Goal: Task Accomplishment & Management: Manage account settings

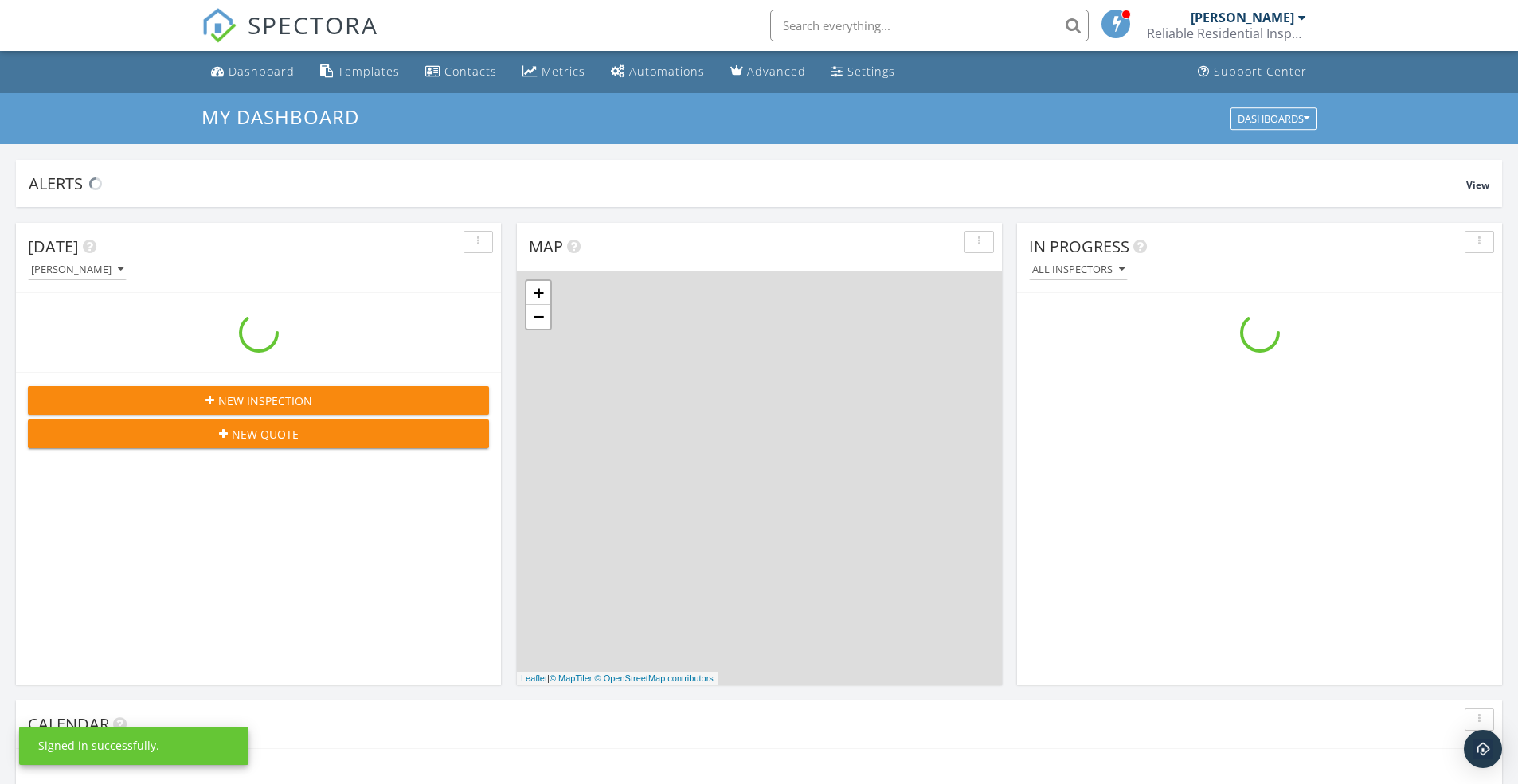
scroll to position [1473, 1543]
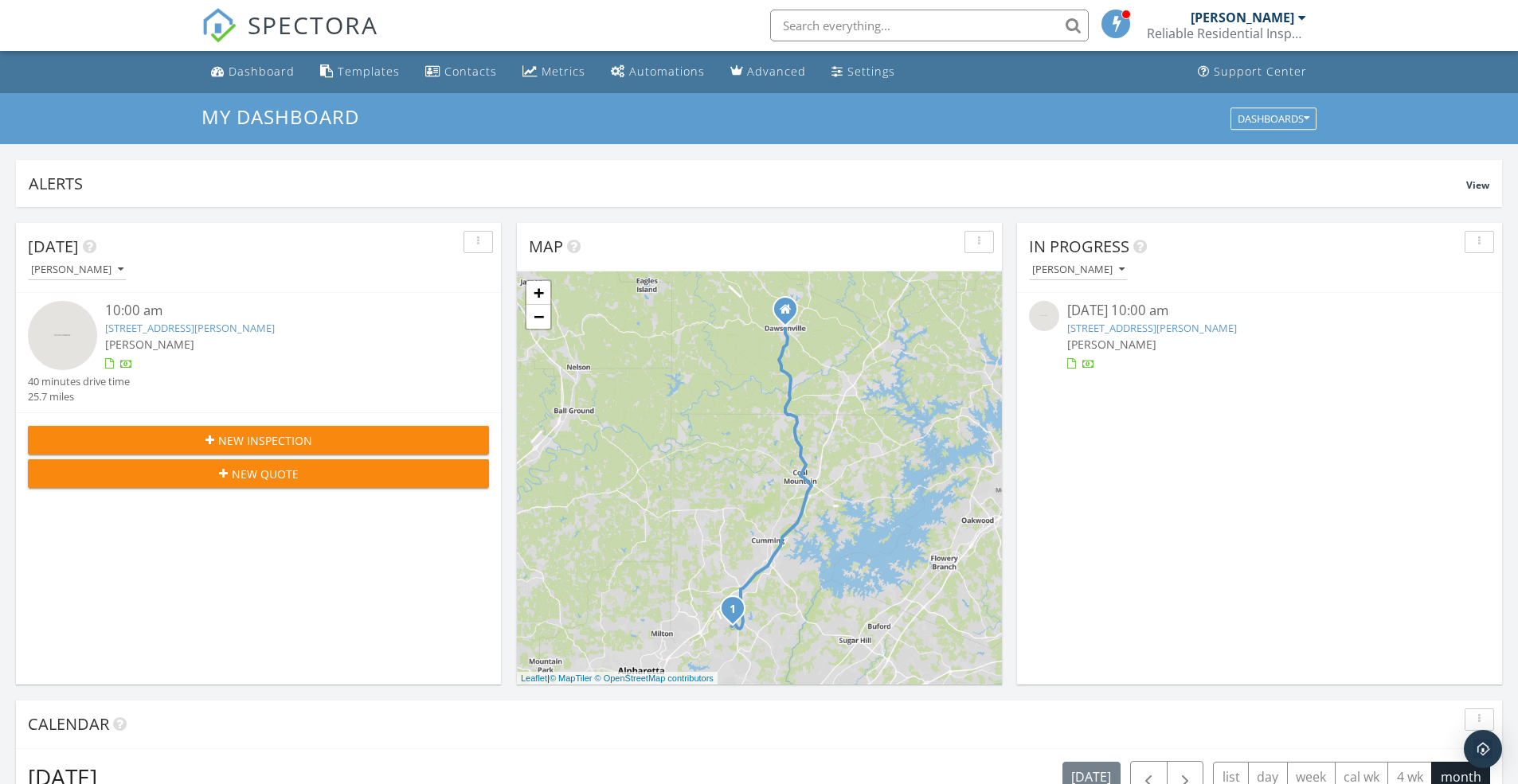
click at [1098, 331] on link "2760 Herrington Dr, Cumming, GA 30041" at bounding box center [1152, 328] width 169 height 14
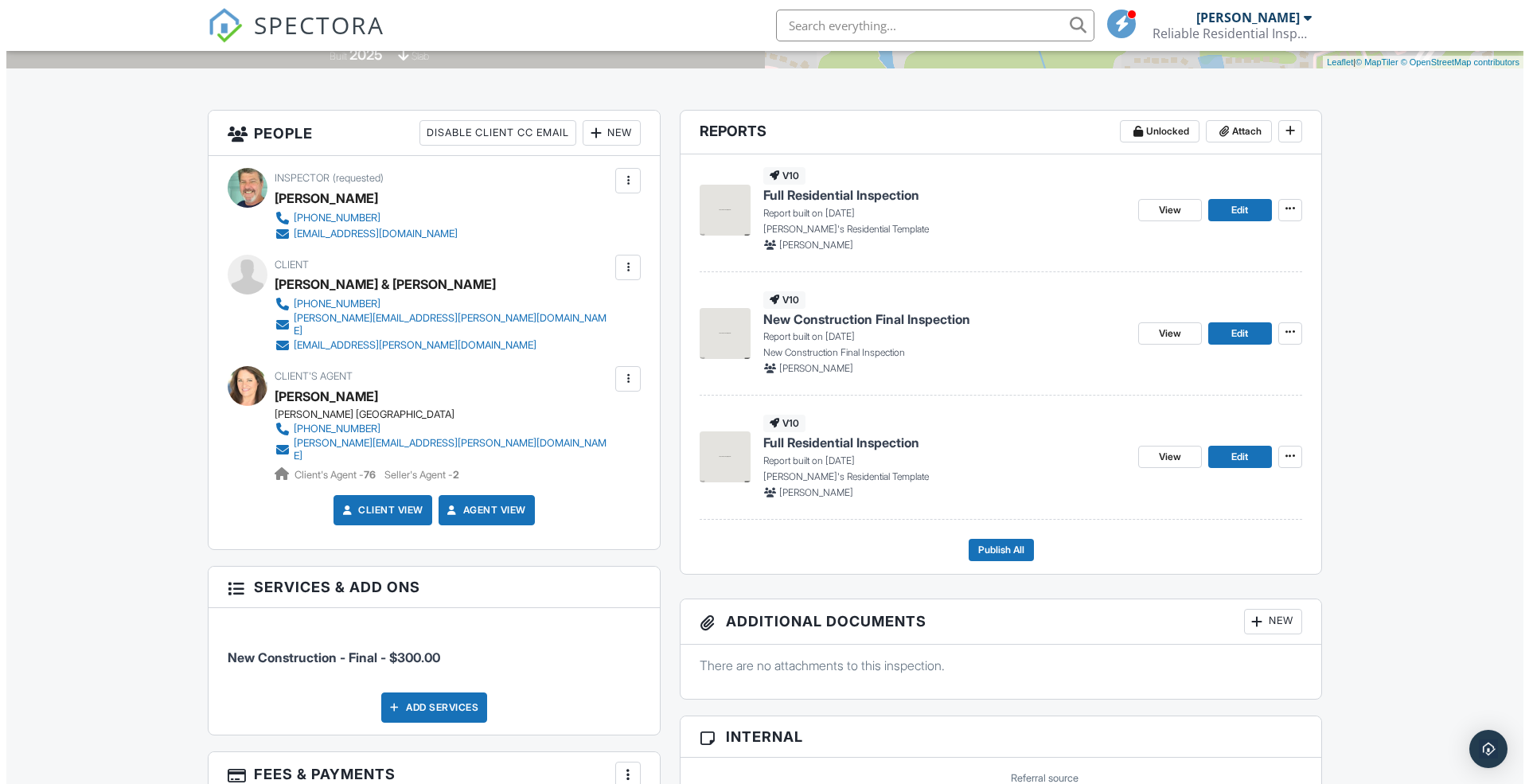
scroll to position [345, 0]
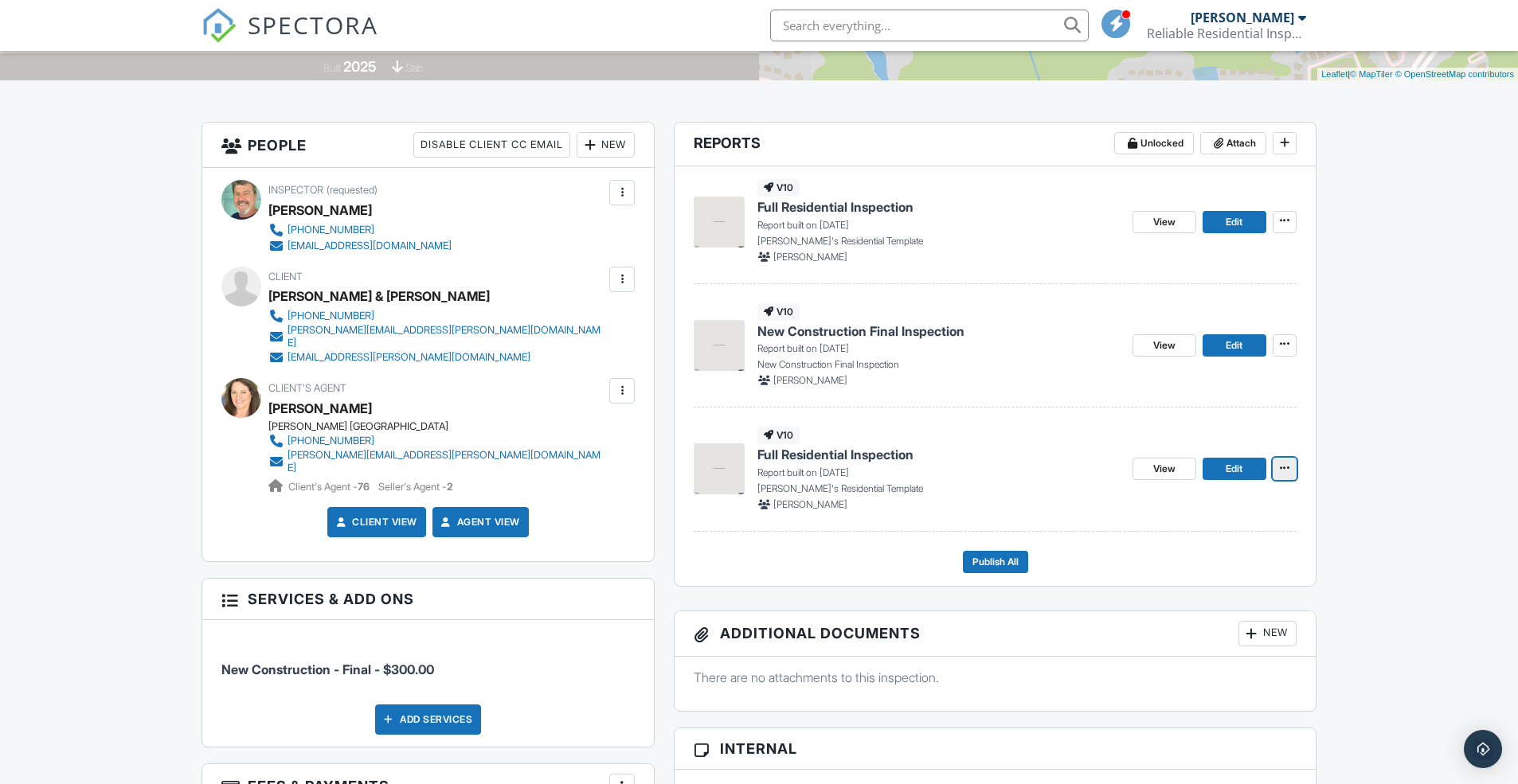
click at [1282, 468] on icon at bounding box center [1285, 468] width 10 height 11
click at [1191, 585] on input "Delete Report" at bounding box center [1205, 585] width 163 height 35
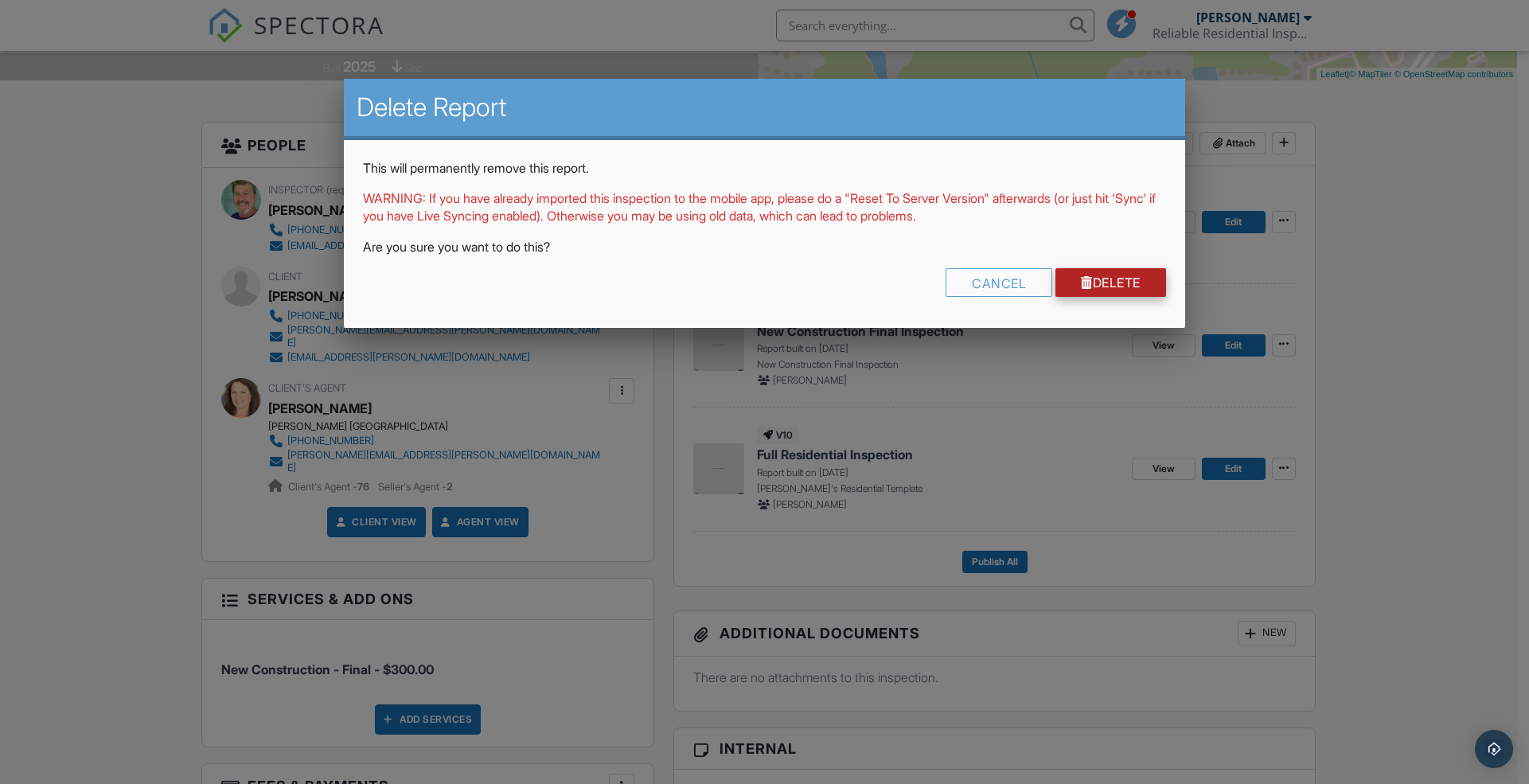
click at [1126, 278] on link "Delete" at bounding box center [1111, 283] width 111 height 29
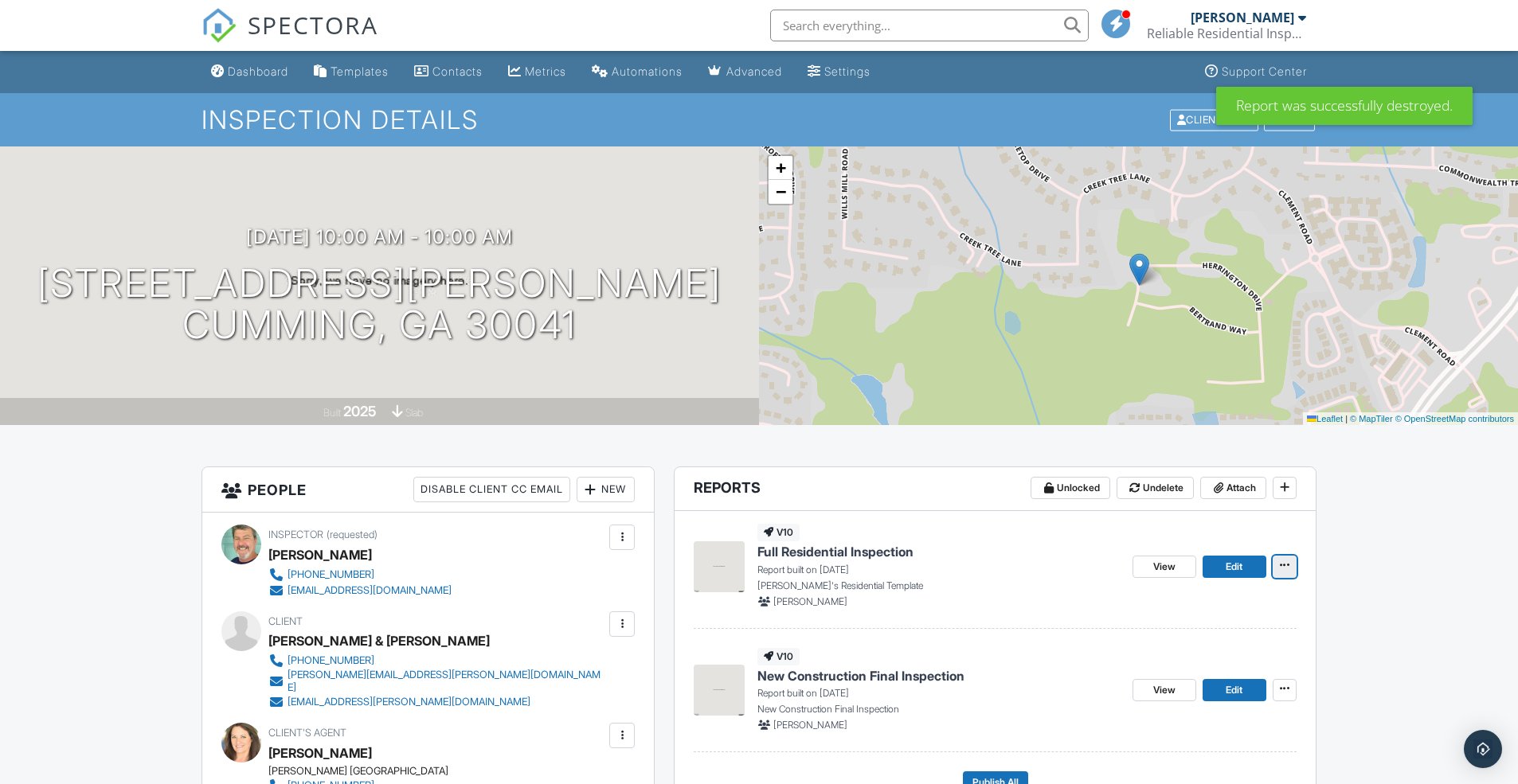
click at [1287, 564] on icon at bounding box center [1285, 565] width 10 height 11
click at [1214, 678] on input "Delete Report" at bounding box center [1205, 684] width 163 height 35
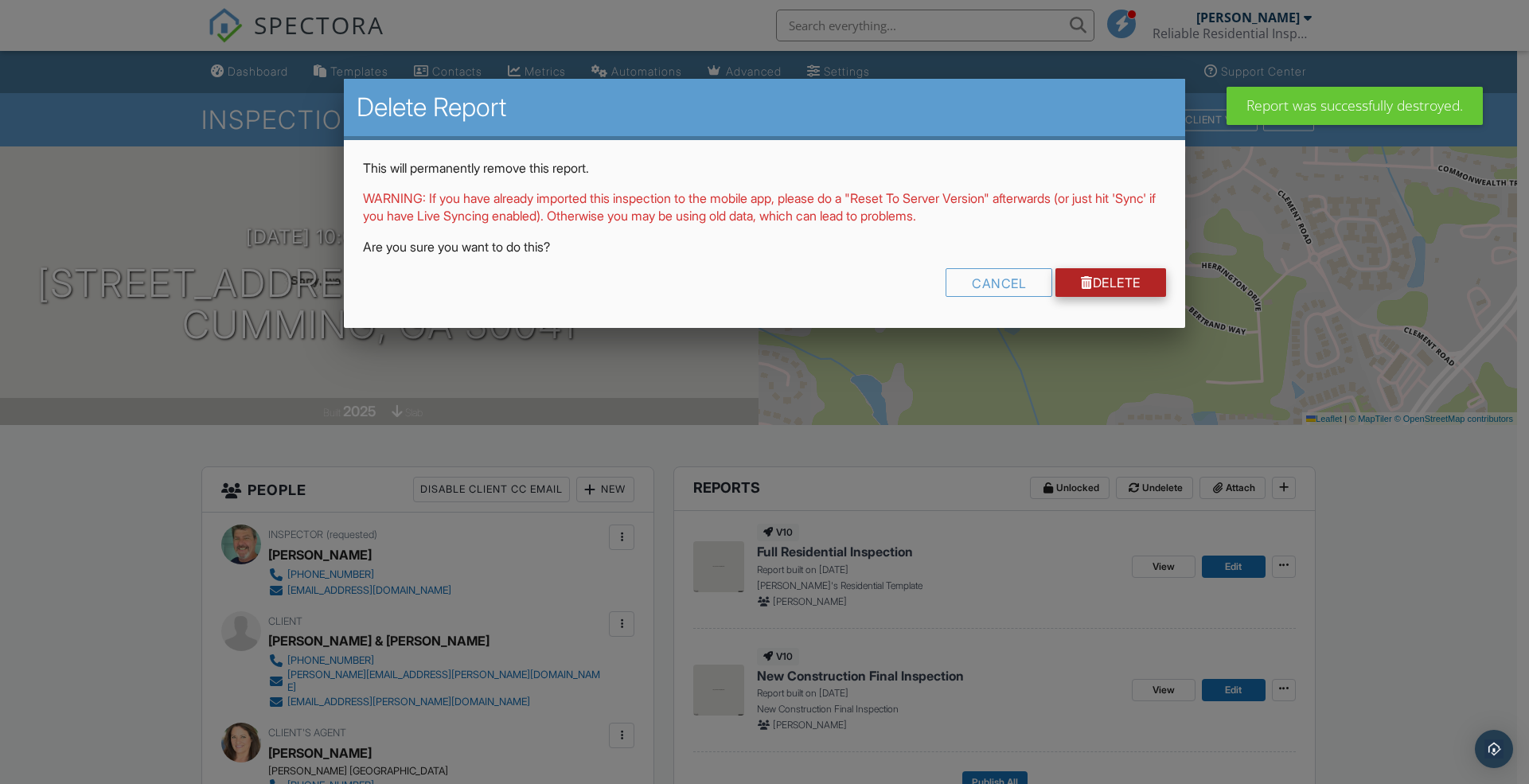
click at [1125, 282] on link "Delete" at bounding box center [1111, 283] width 111 height 29
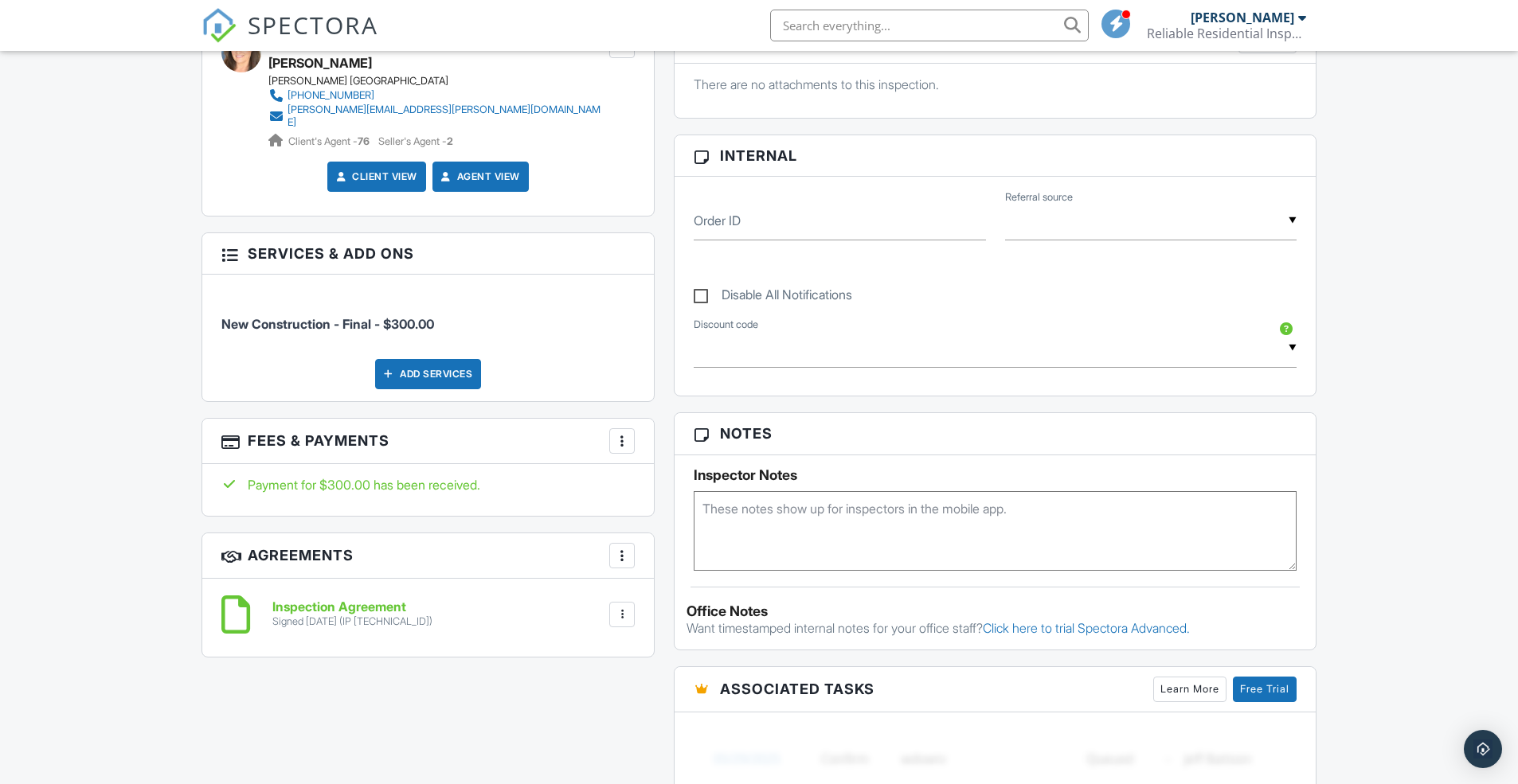
scroll to position [345, 0]
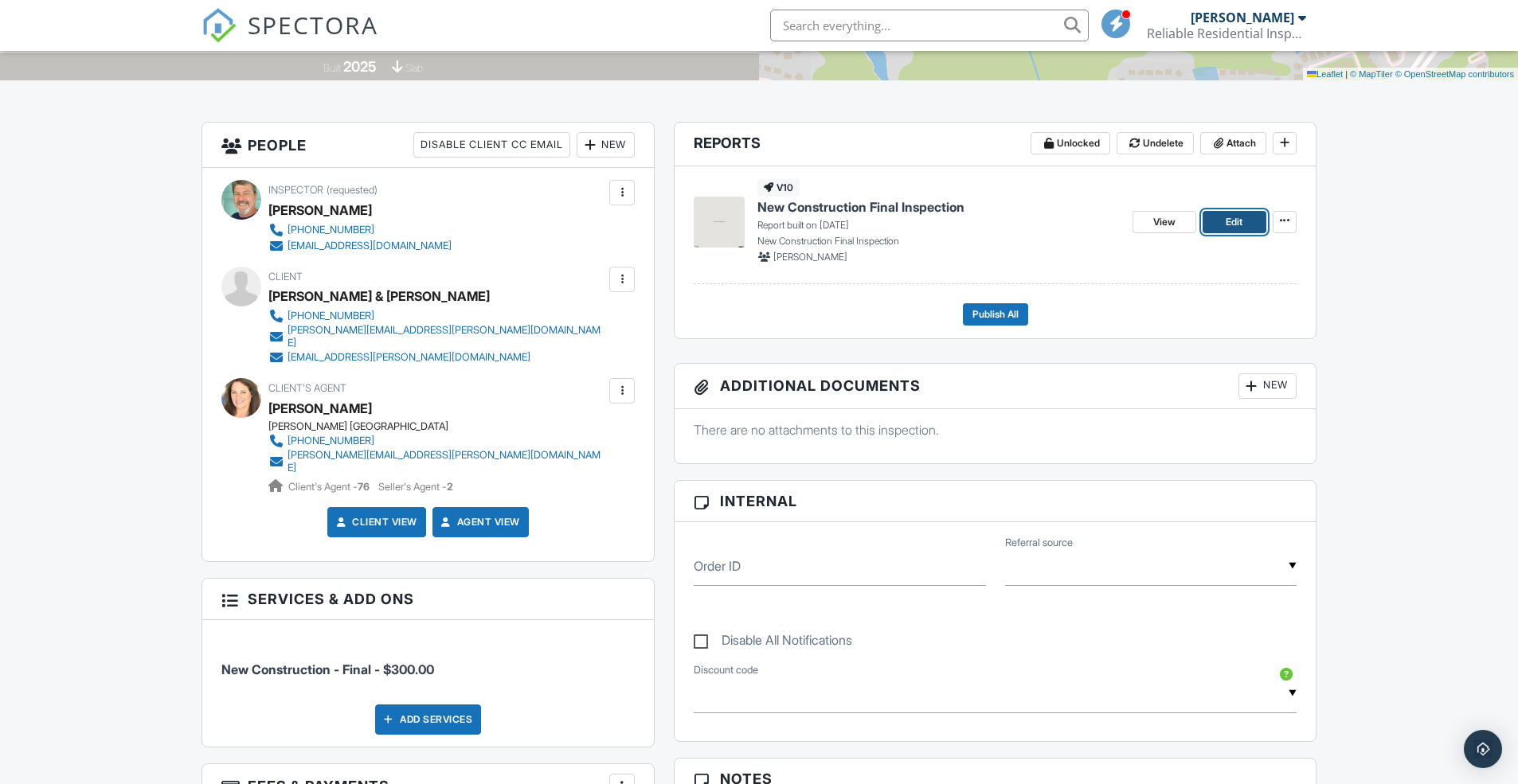
click at [1235, 220] on span "Edit" at bounding box center [1233, 222] width 16 height 16
